Goal: Entertainment & Leisure: Browse casually

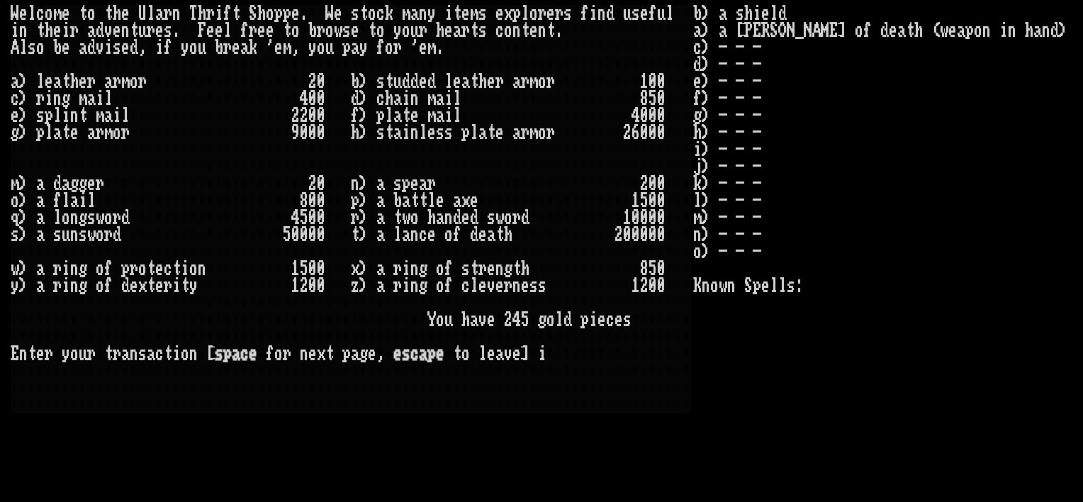
click at [602, 442] on larn "W e l c o m e t o t h e U l a r n T h r i f t S [PERSON_NAME] . W e s t o c k m…" at bounding box center [352, 241] width 683 height 472
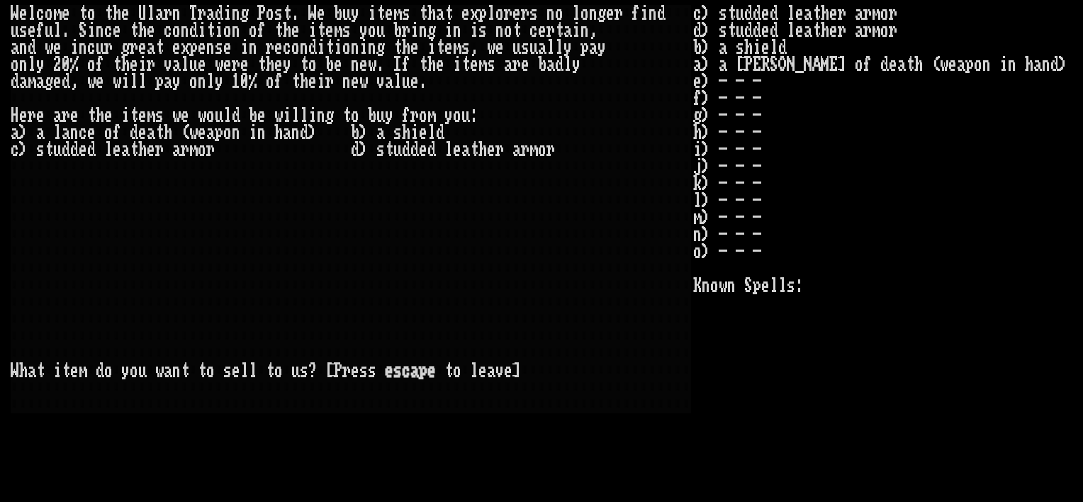
click at [602, 442] on larn "W e l c o m e t o t h e U l a r n T r a d i n g P o s t . W e b u y i t e m s t…" at bounding box center [352, 241] width 683 height 472
